Goal: Transaction & Acquisition: Download file/media

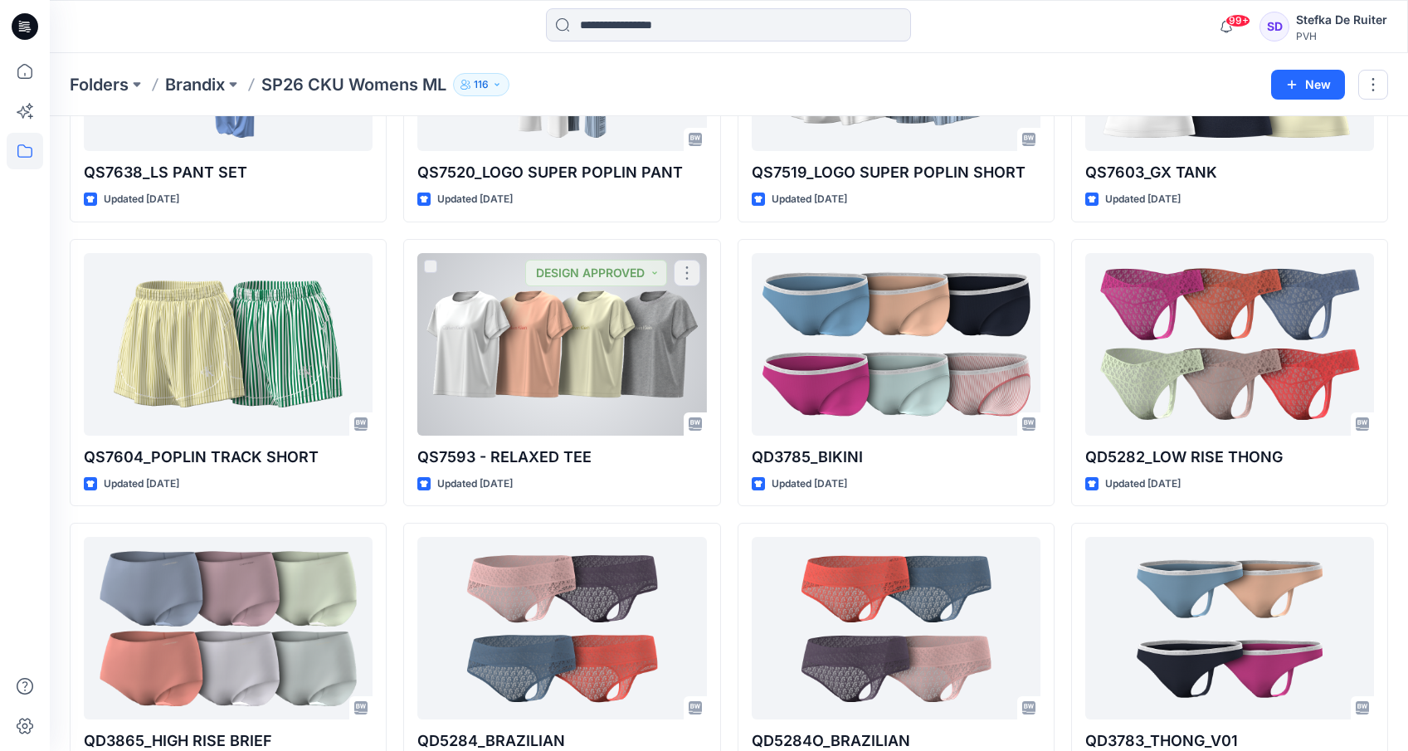
scroll to position [246, 0]
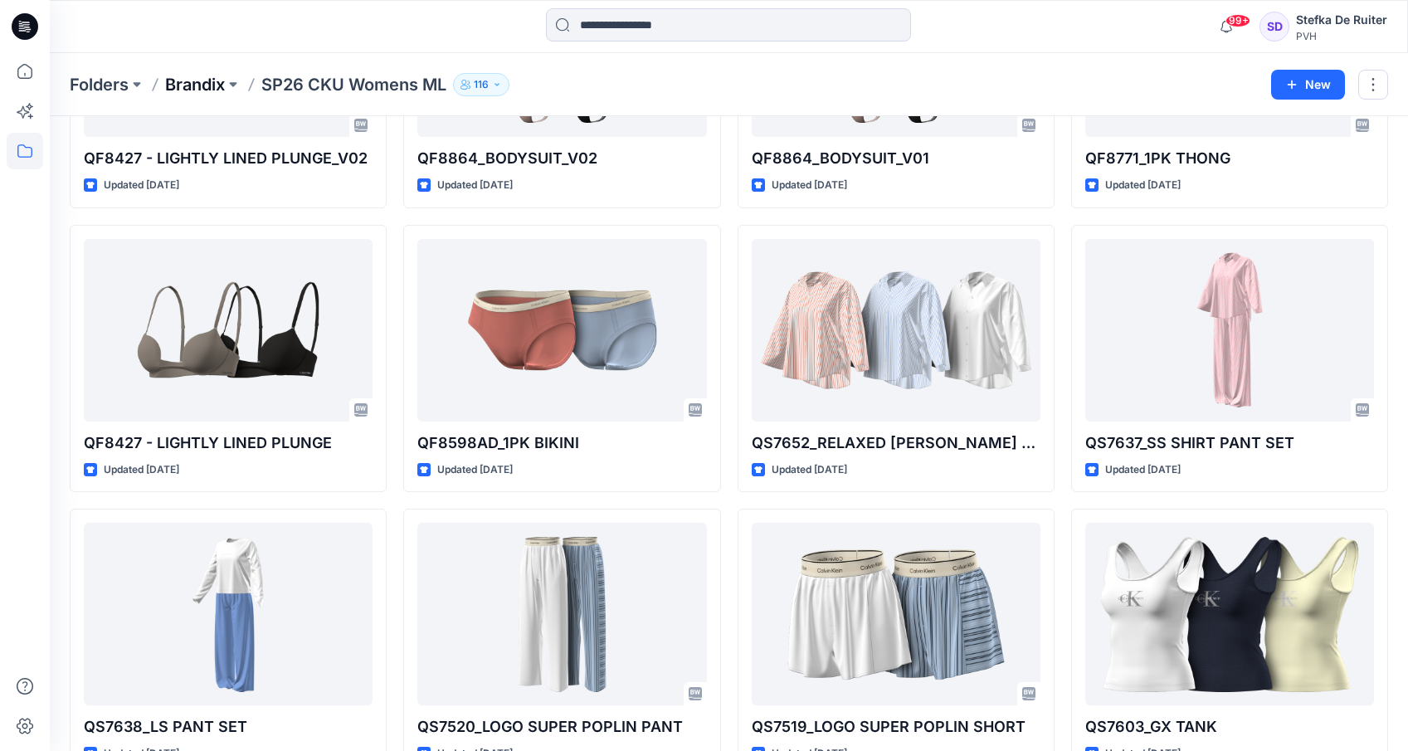
click at [216, 89] on p "Brandix" at bounding box center [195, 84] width 60 height 23
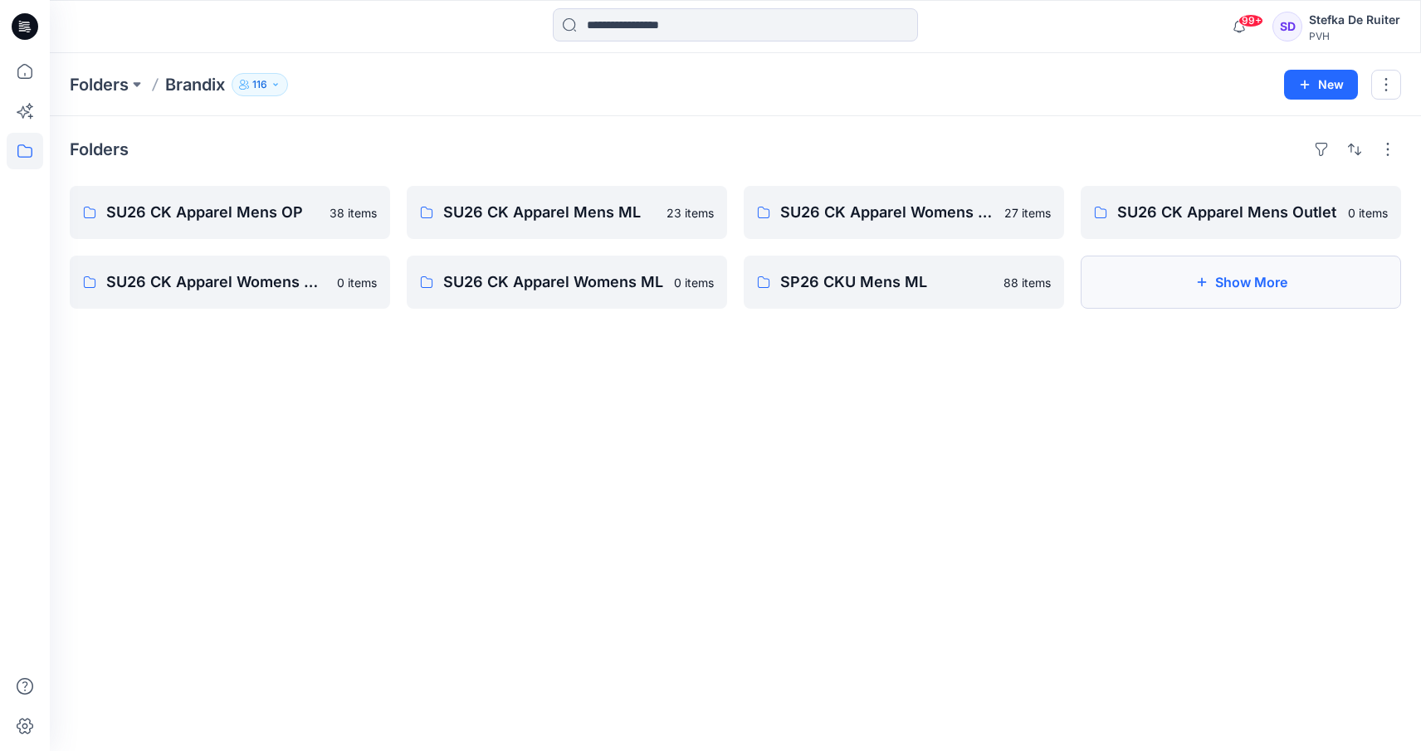
click at [1236, 274] on button "Show More" at bounding box center [1240, 282] width 320 height 53
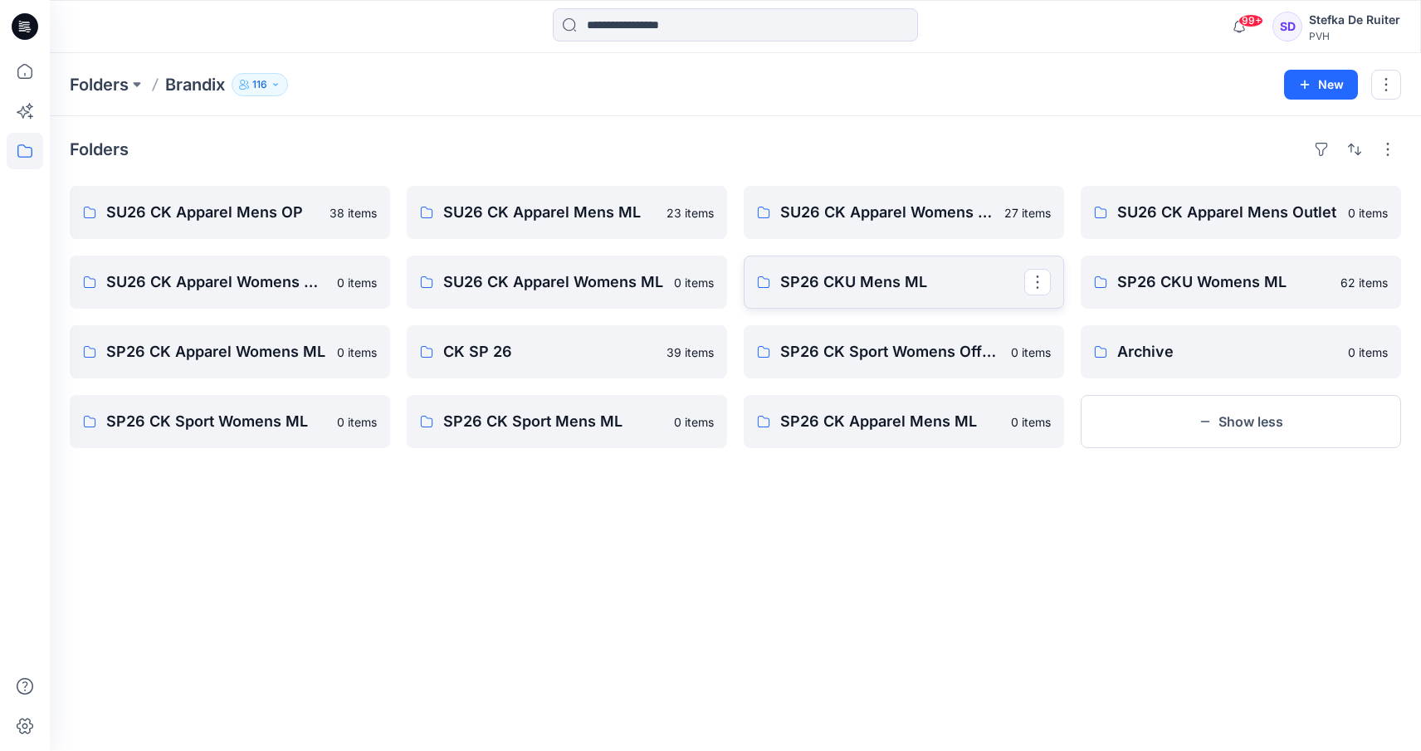
click at [816, 278] on p "SP26 CKU Mens ML" at bounding box center [902, 282] width 244 height 23
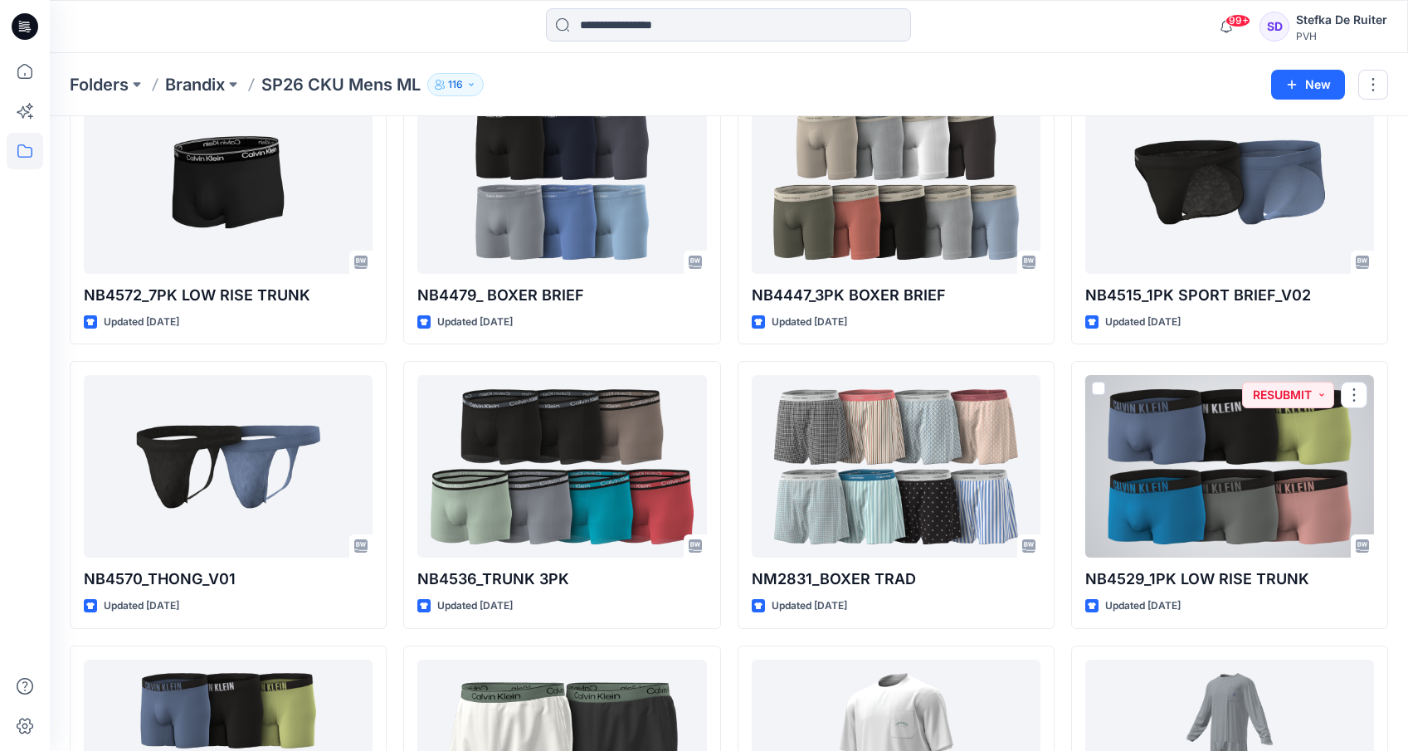
scroll to position [965, 0]
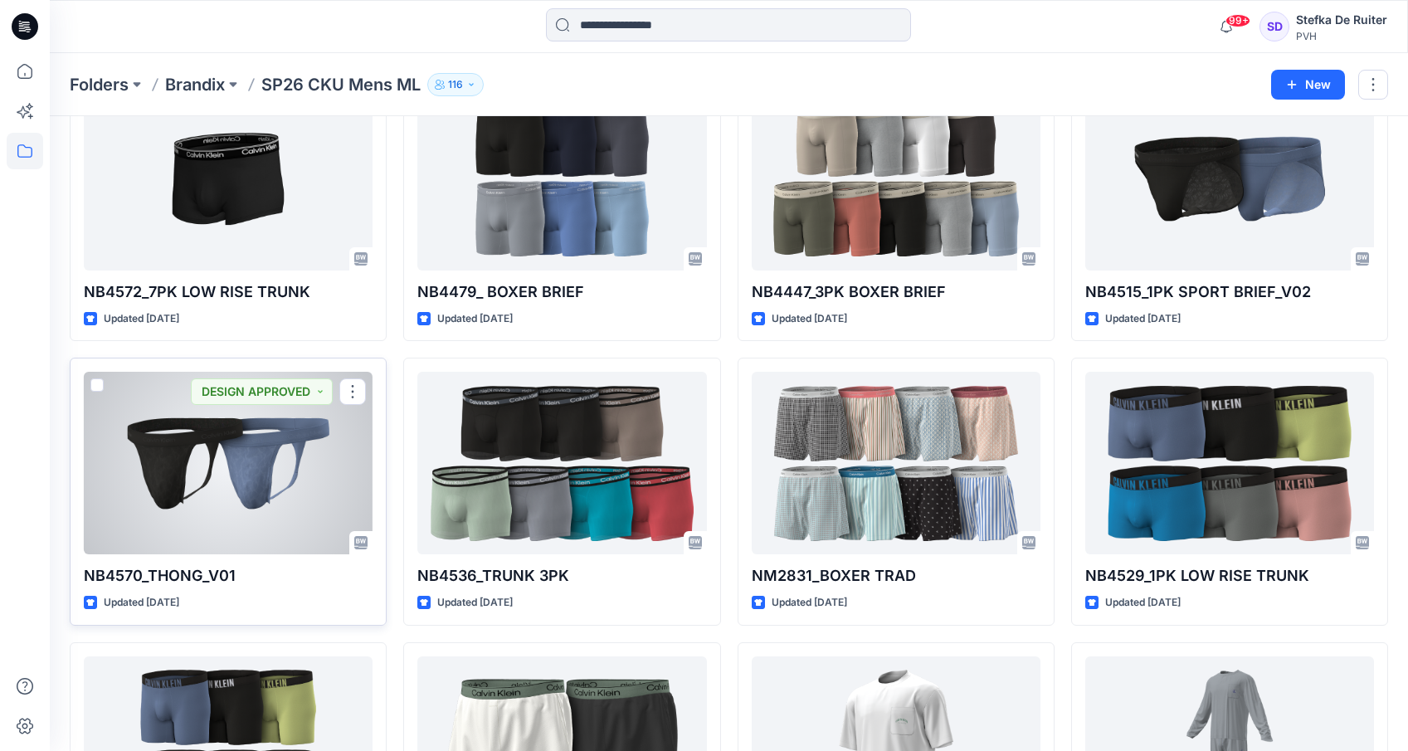
click at [232, 451] on div at bounding box center [228, 463] width 289 height 183
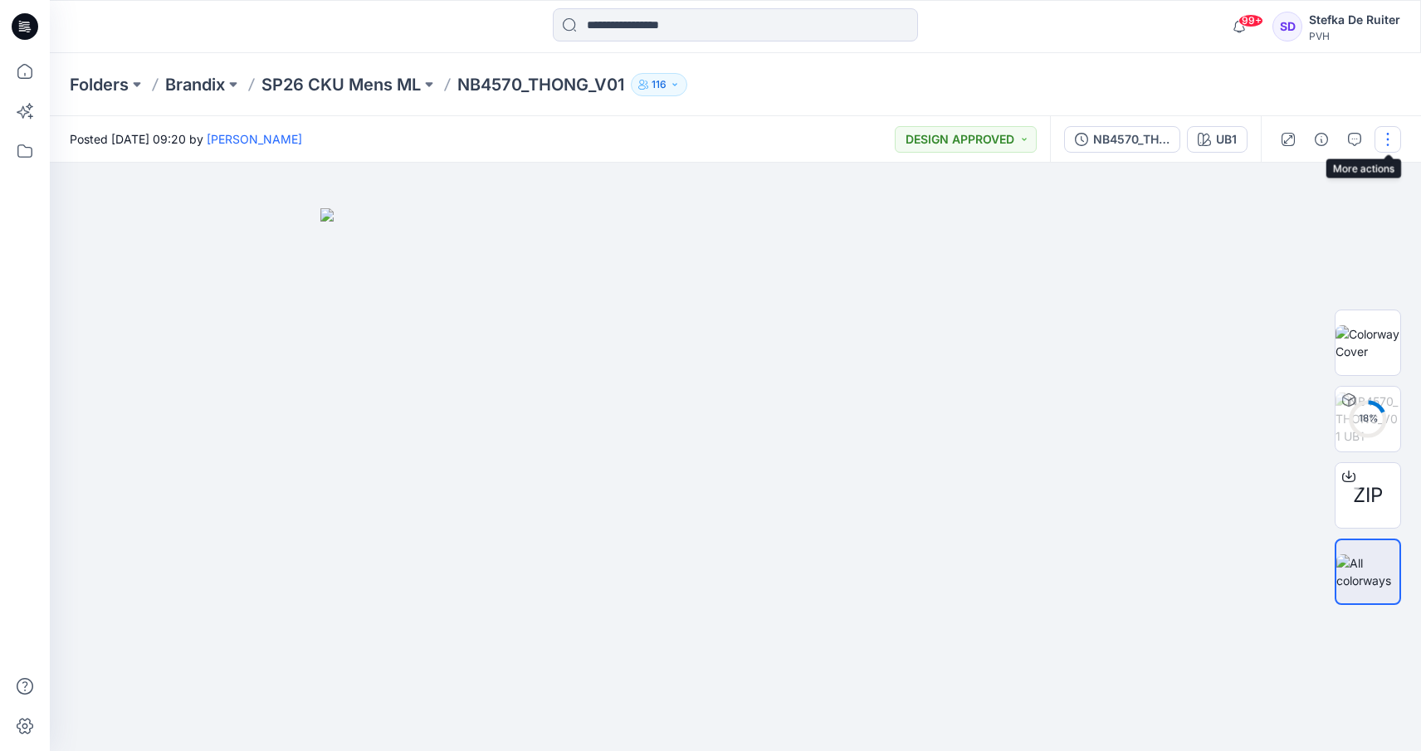
click at [1387, 145] on button "button" at bounding box center [1387, 139] width 27 height 27
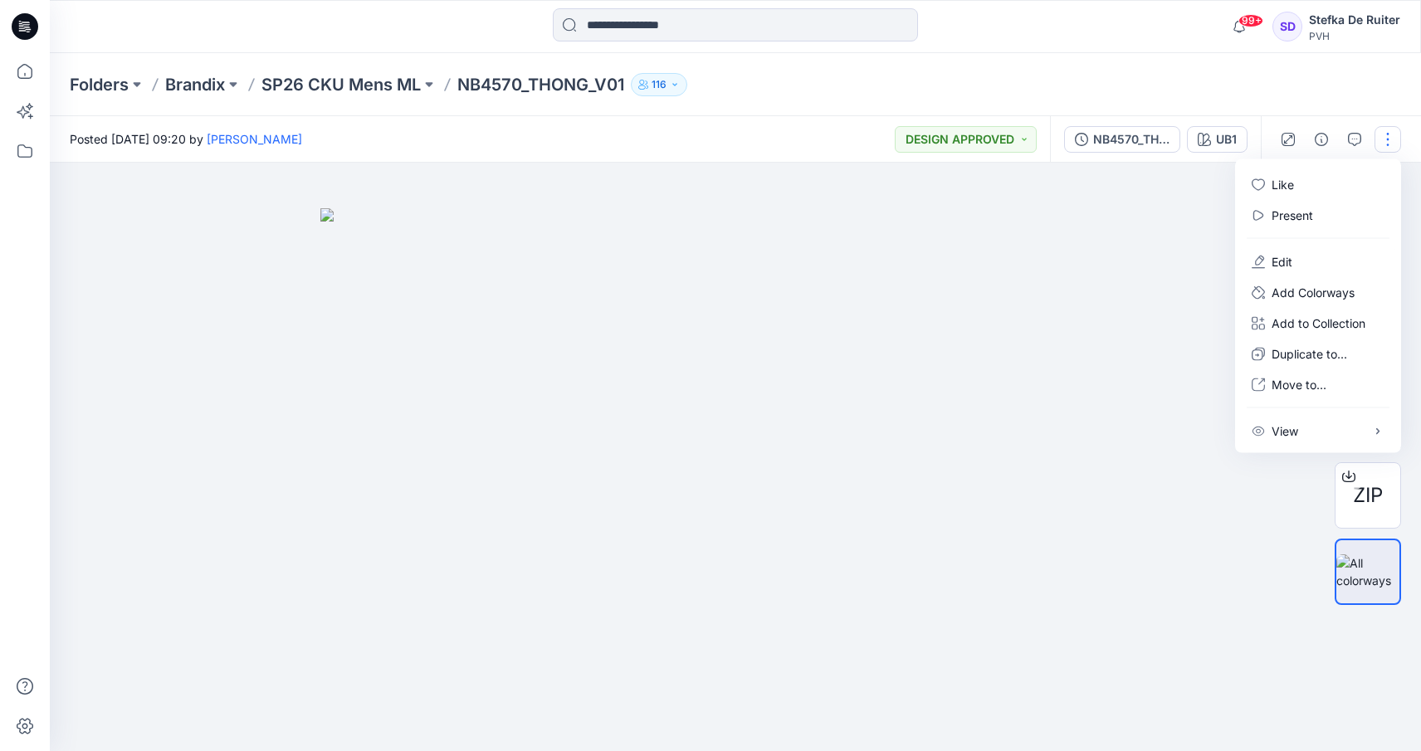
click at [1149, 241] on img at bounding box center [735, 480] width 830 height 544
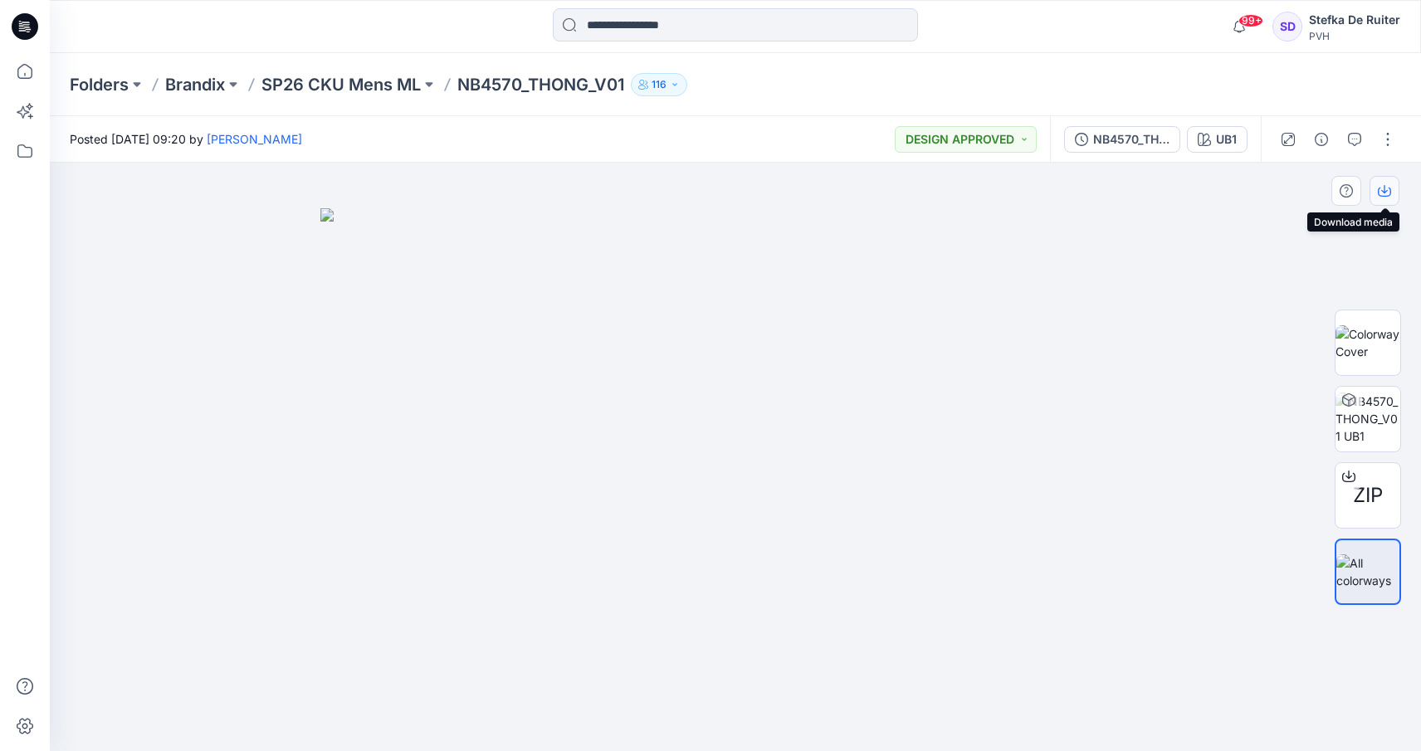
click at [1390, 193] on icon "button" at bounding box center [1383, 192] width 13 height 9
click at [1260, 477] on div at bounding box center [735, 457] width 1371 height 588
click at [1382, 139] on button "button" at bounding box center [1387, 139] width 27 height 27
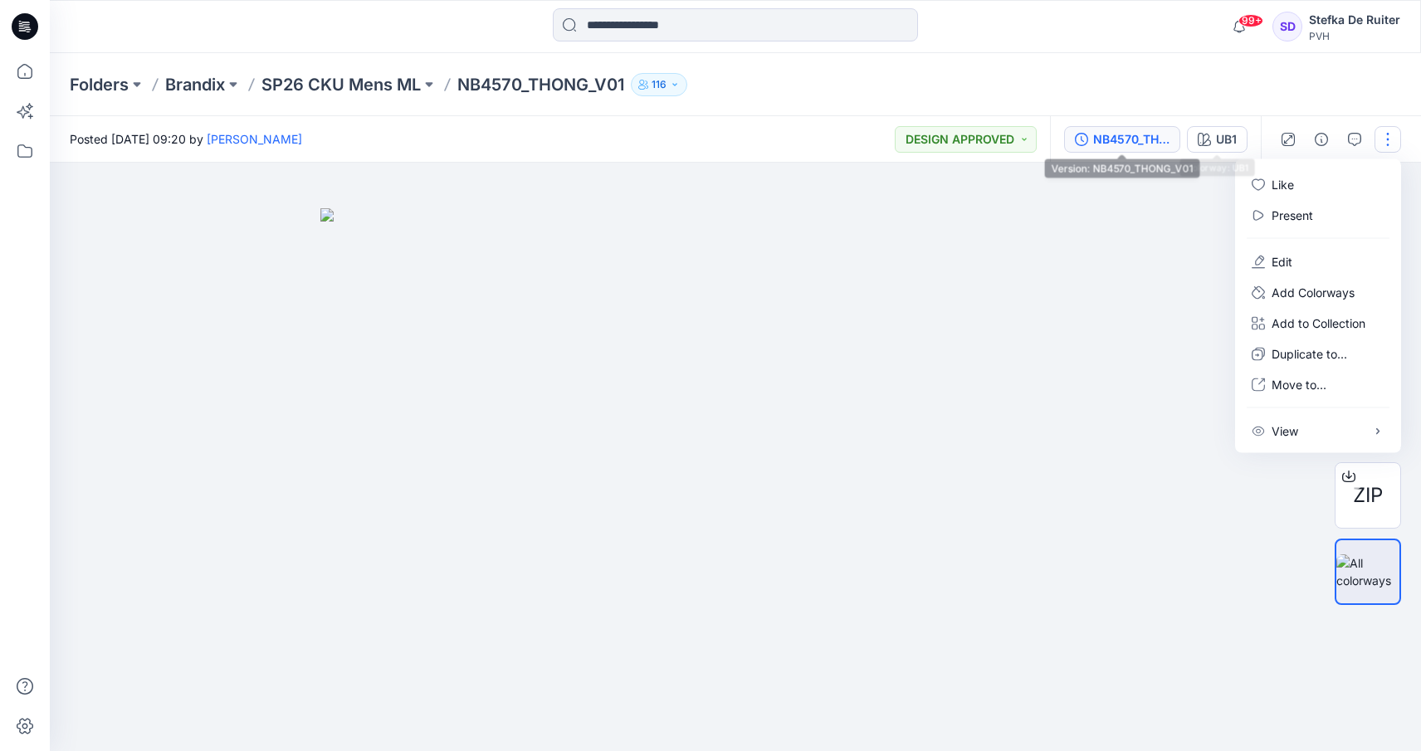
click at [1143, 139] on div "NB4570_THONG_V01" at bounding box center [1131, 139] width 76 height 18
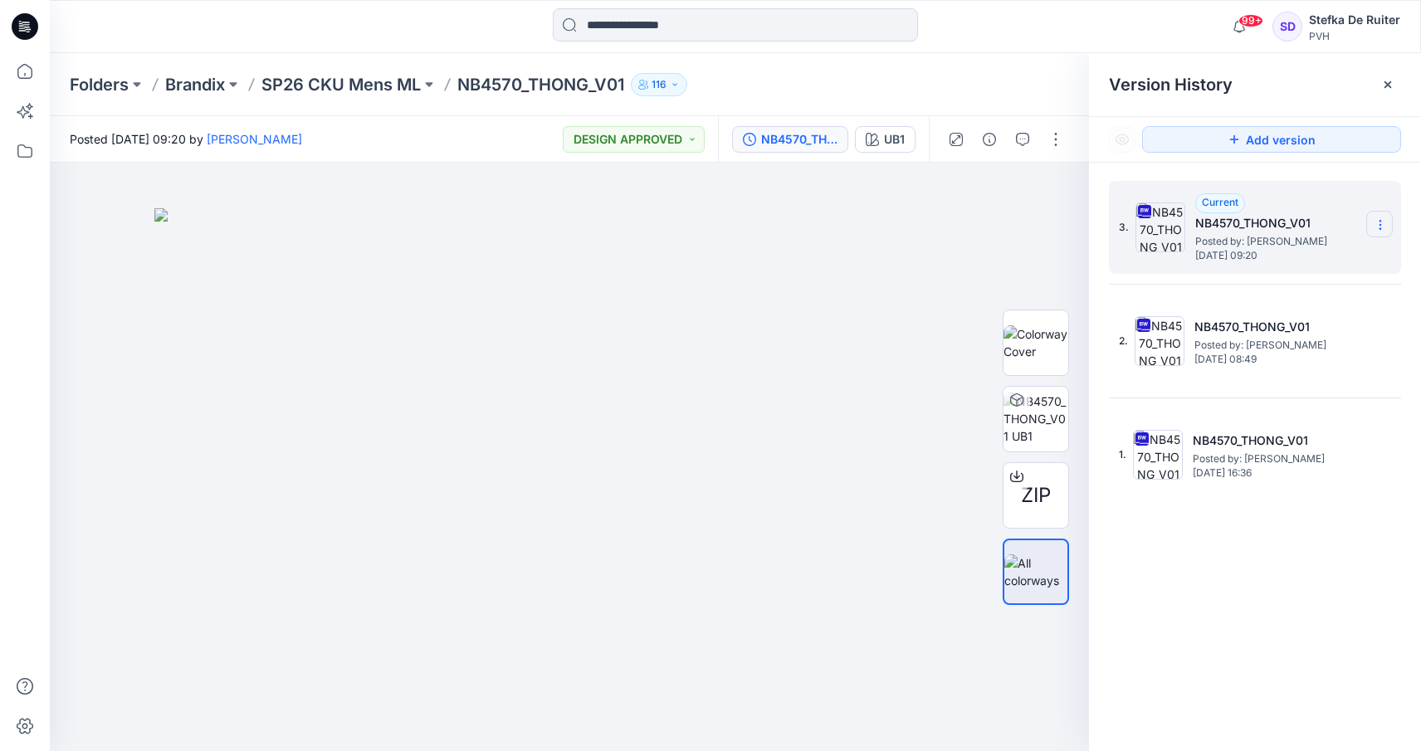
click at [1377, 222] on icon at bounding box center [1379, 224] width 13 height 13
click at [1308, 271] on div "Download Source BW File" at bounding box center [1291, 257] width 193 height 33
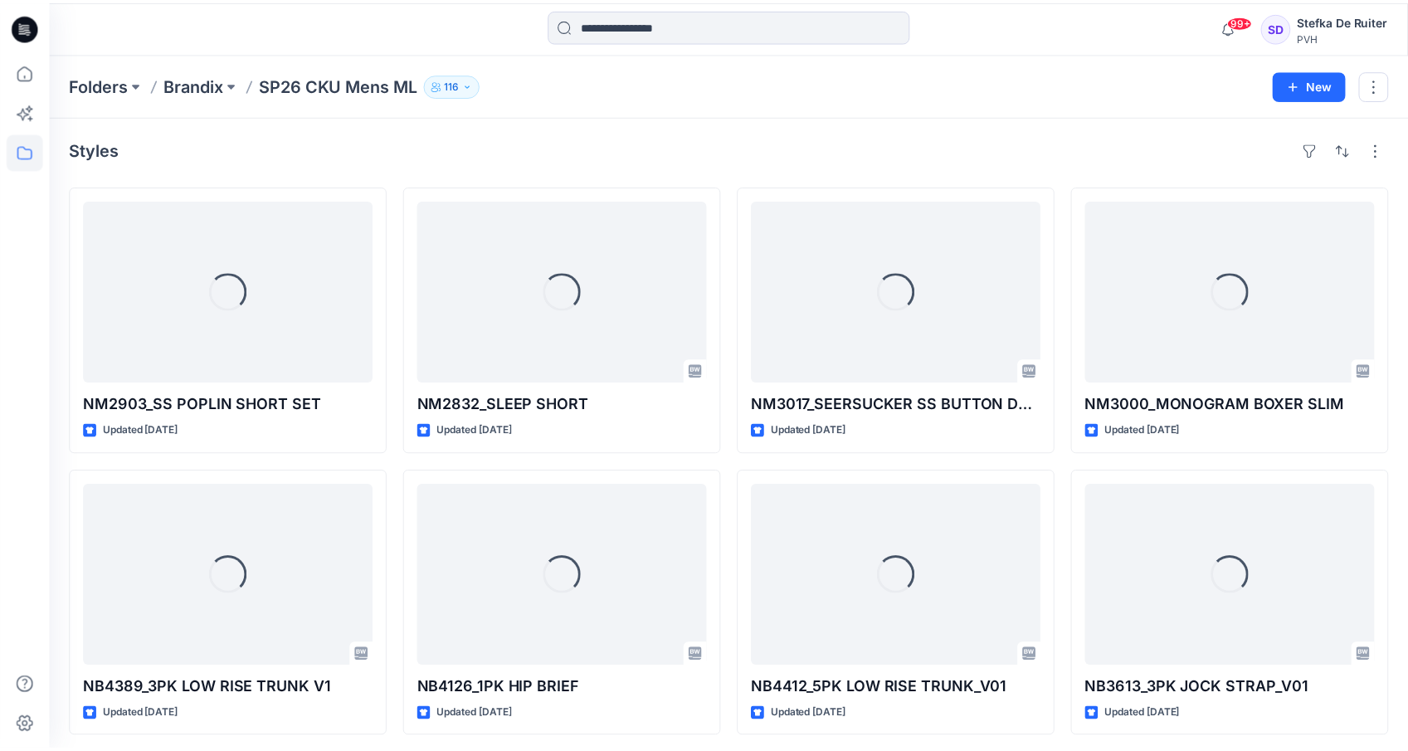
scroll to position [965, 0]
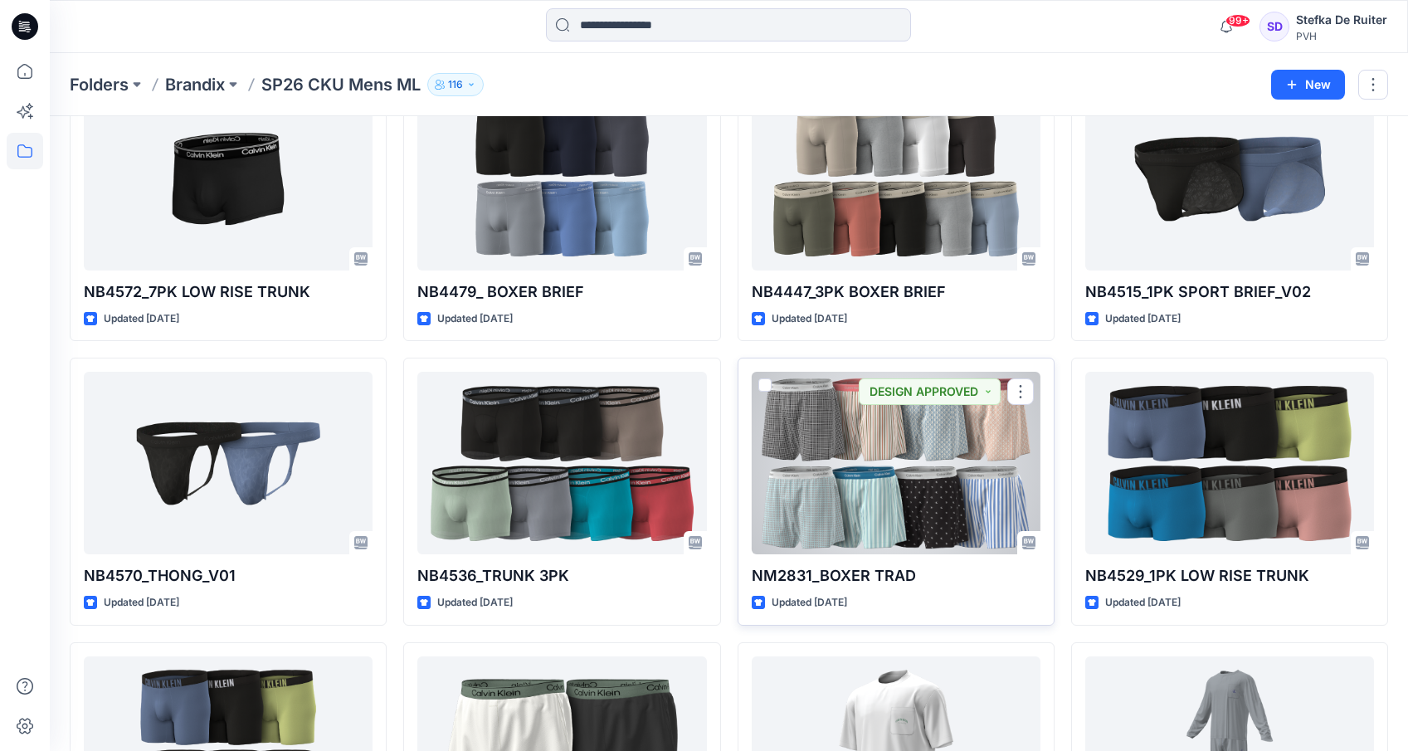
click at [968, 452] on div at bounding box center [896, 463] width 289 height 183
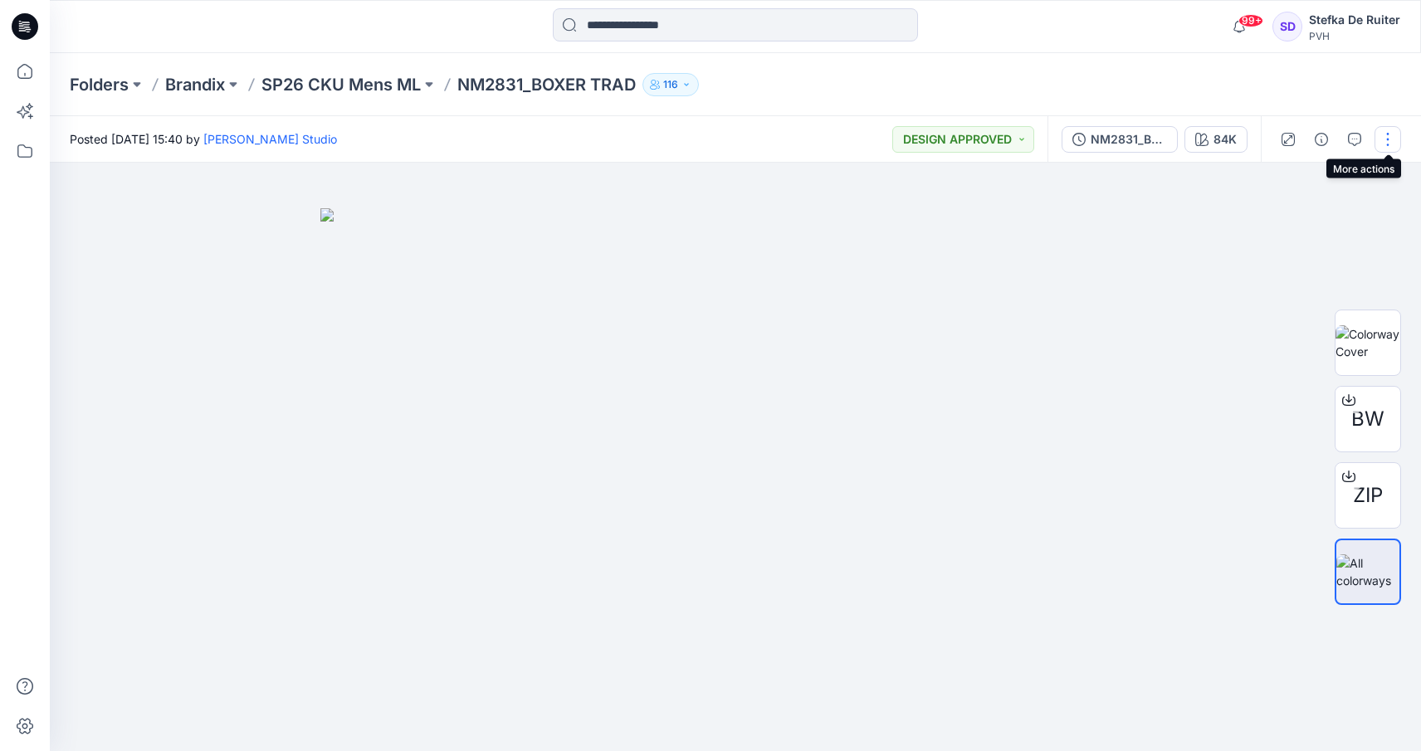
click at [1385, 142] on button "button" at bounding box center [1387, 139] width 27 height 27
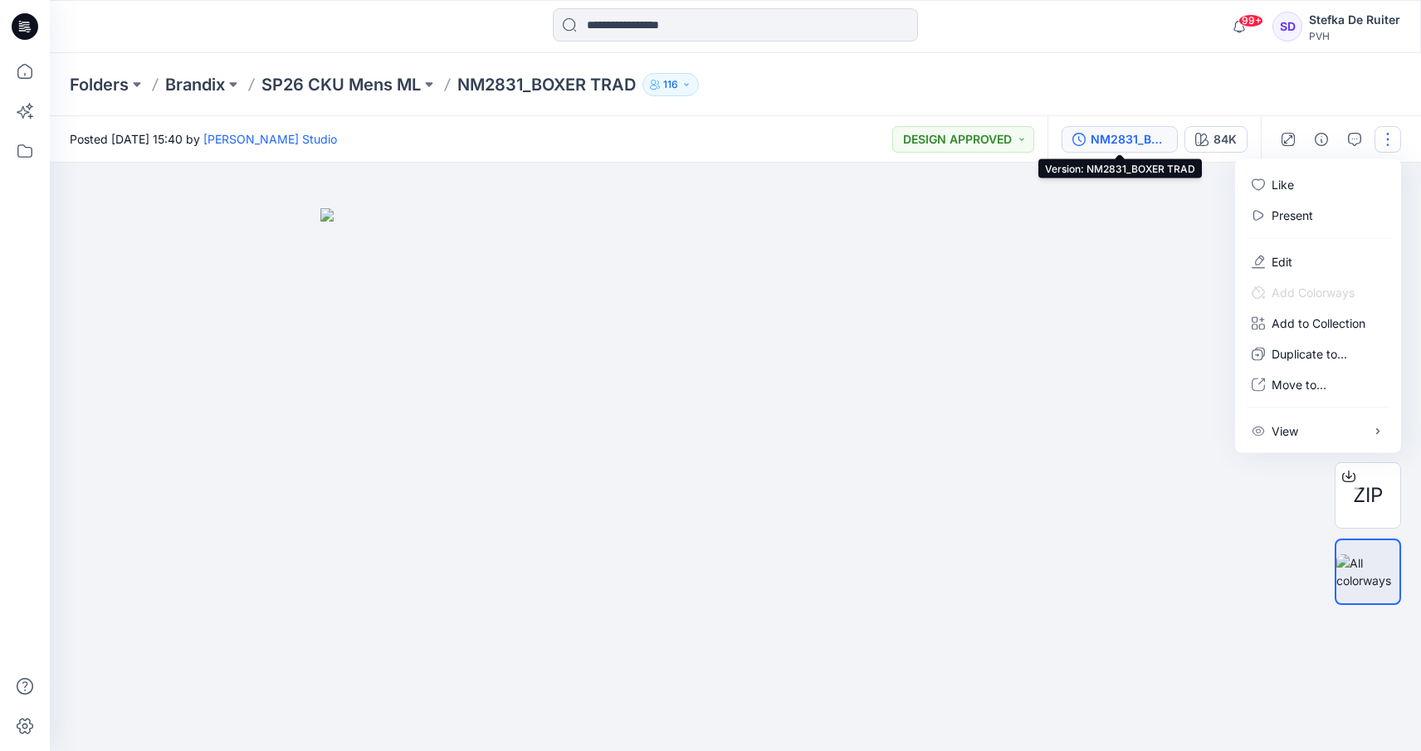
click at [1122, 136] on div "NM2831_BOXER TRAD" at bounding box center [1128, 139] width 76 height 18
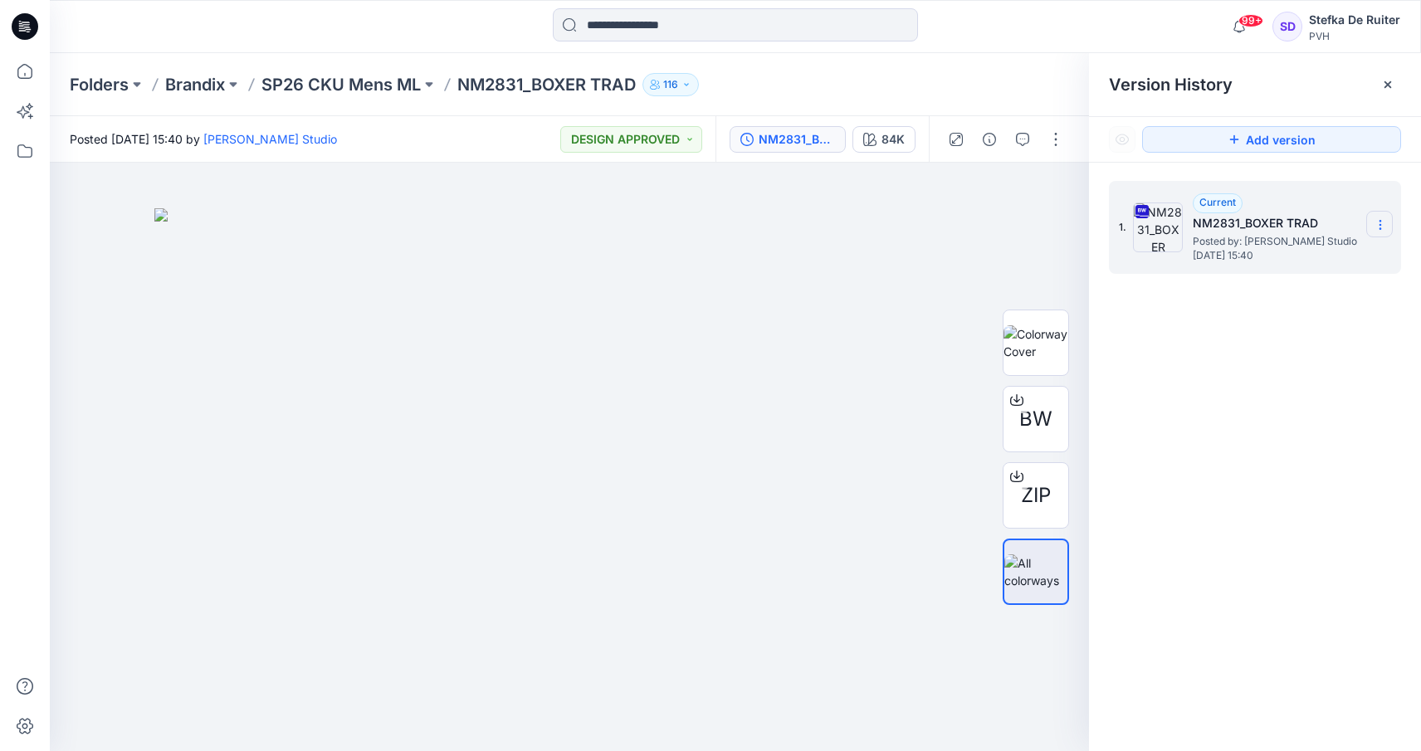
click at [1375, 222] on icon at bounding box center [1379, 224] width 13 height 13
click at [1349, 261] on span "Download Source BW File" at bounding box center [1295, 257] width 139 height 20
